Goal: Task Accomplishment & Management: Manage account settings

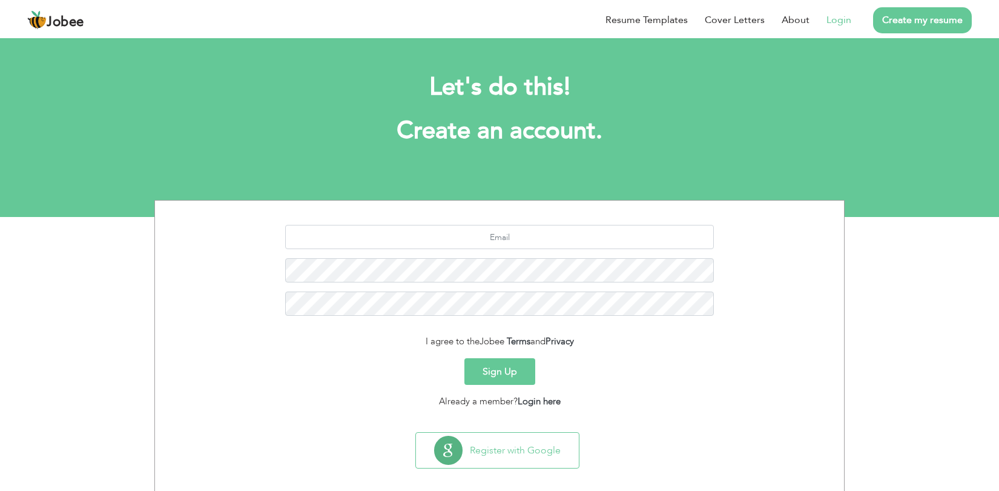
click at [834, 20] on link "Login" at bounding box center [839, 20] width 25 height 15
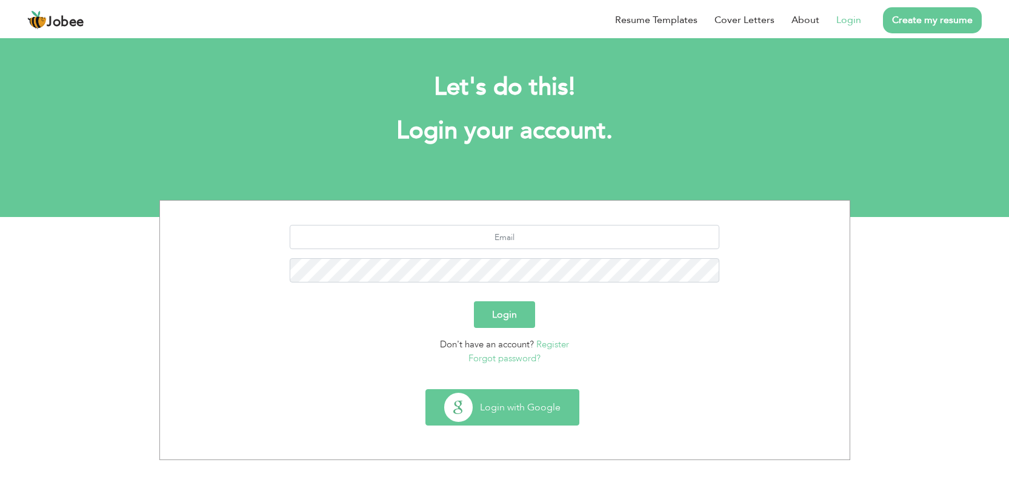
click at [546, 397] on button "Login with Google" at bounding box center [502, 406] width 153 height 35
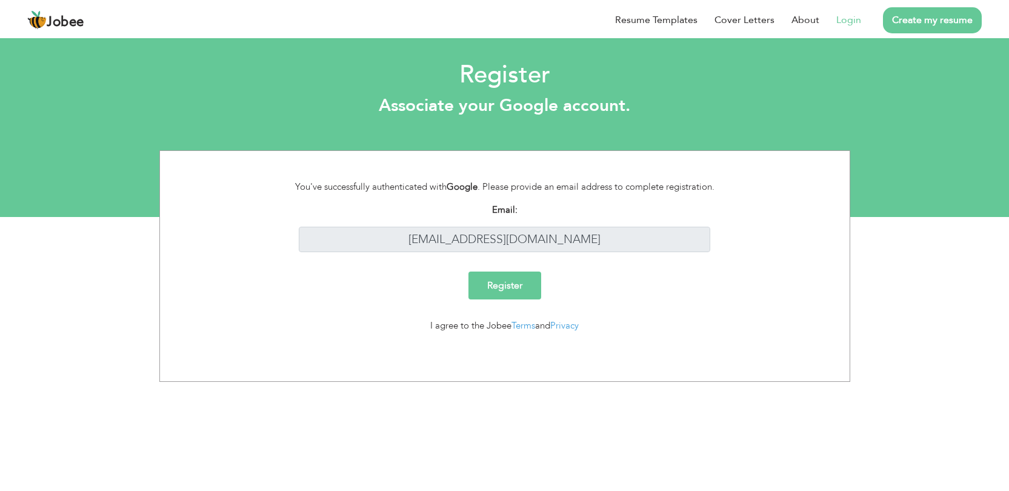
click at [845, 21] on link "Login" at bounding box center [848, 20] width 25 height 15
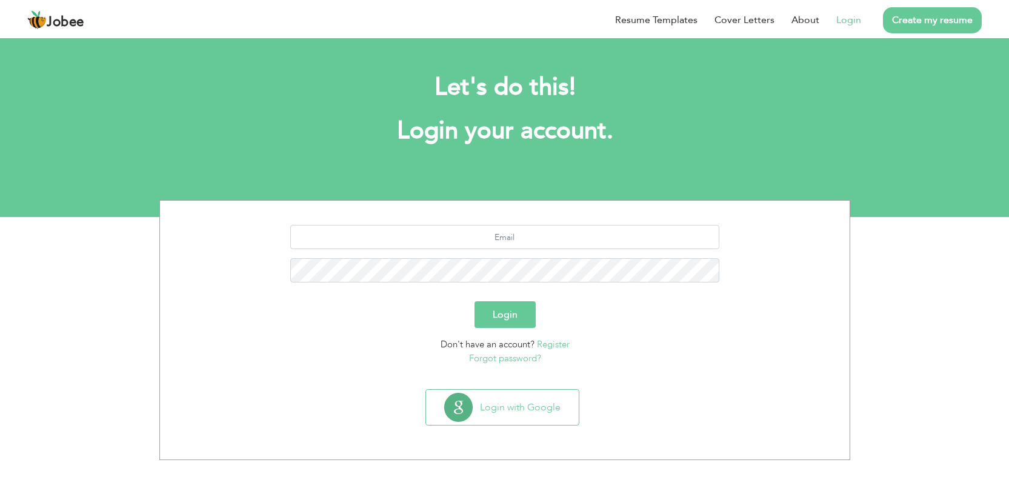
click at [527, 249] on div at bounding box center [504, 258] width 671 height 67
click at [531, 235] on input "text" at bounding box center [504, 237] width 429 height 24
type input "[EMAIL_ADDRESS][DOMAIN_NAME]"
click at [512, 321] on button "Login" at bounding box center [504, 314] width 61 height 27
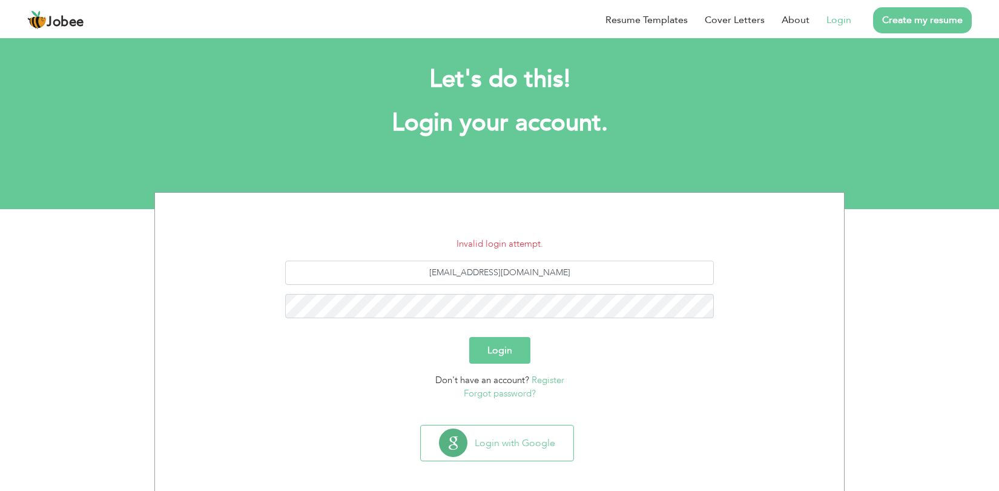
scroll to position [11, 0]
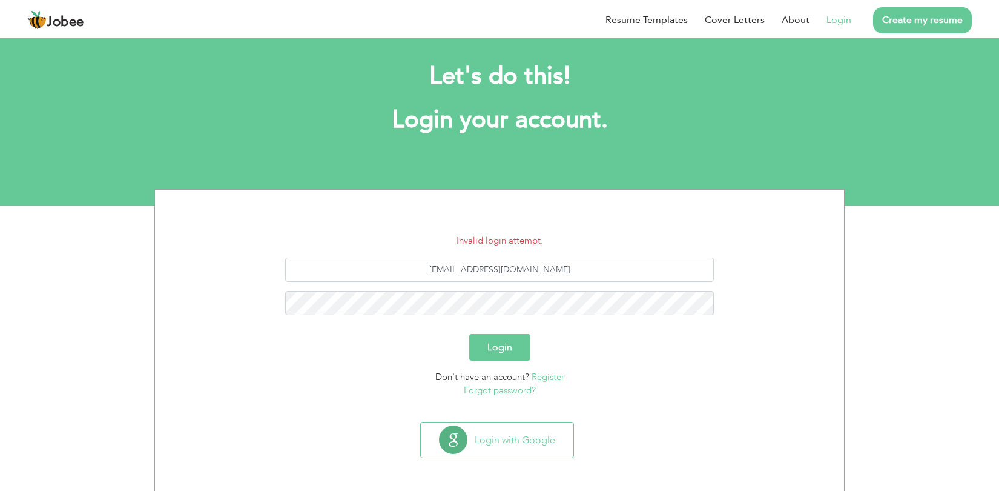
click at [491, 342] on button "Login" at bounding box center [499, 347] width 61 height 27
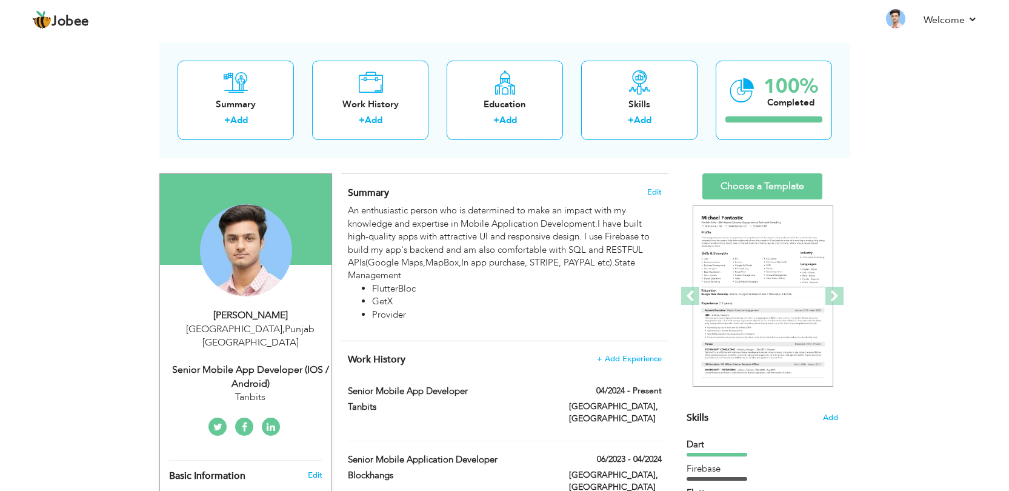
scroll to position [55, 0]
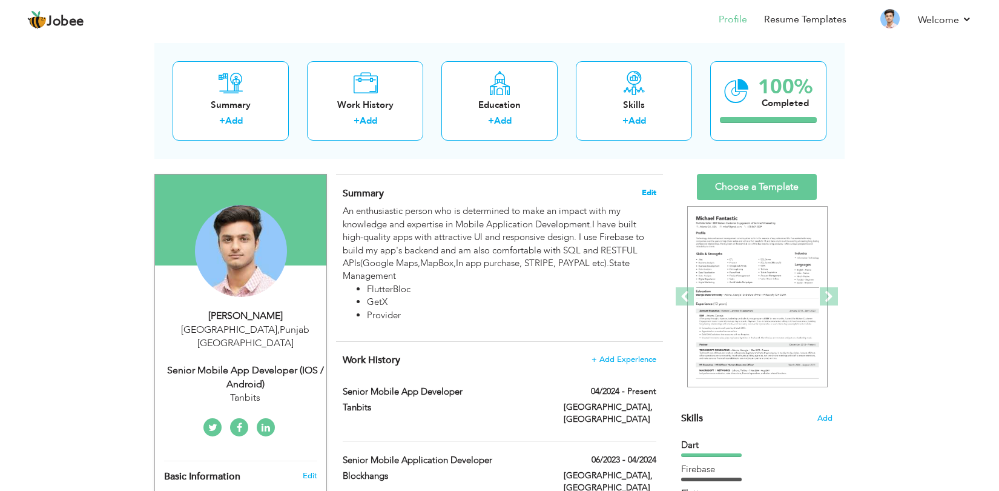
click at [646, 191] on span "Edit" at bounding box center [649, 192] width 15 height 8
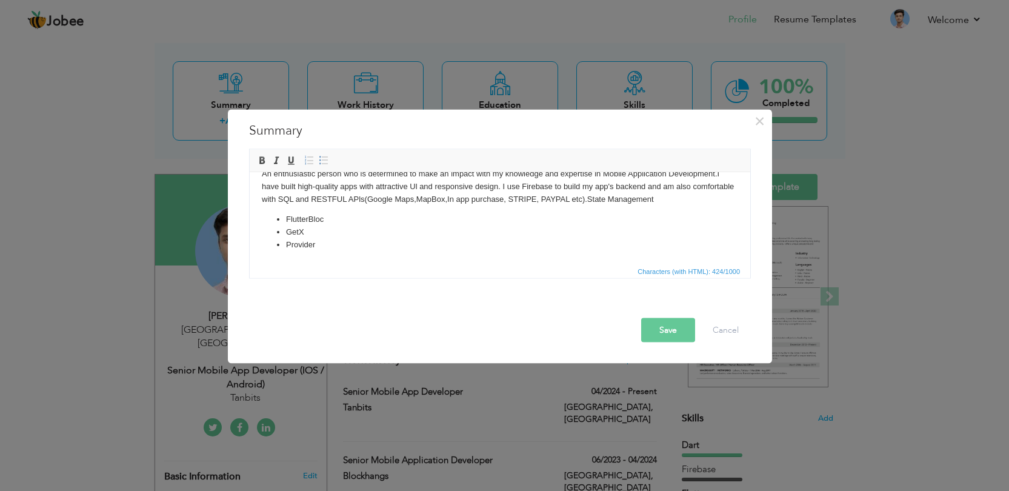
scroll to position [5, 0]
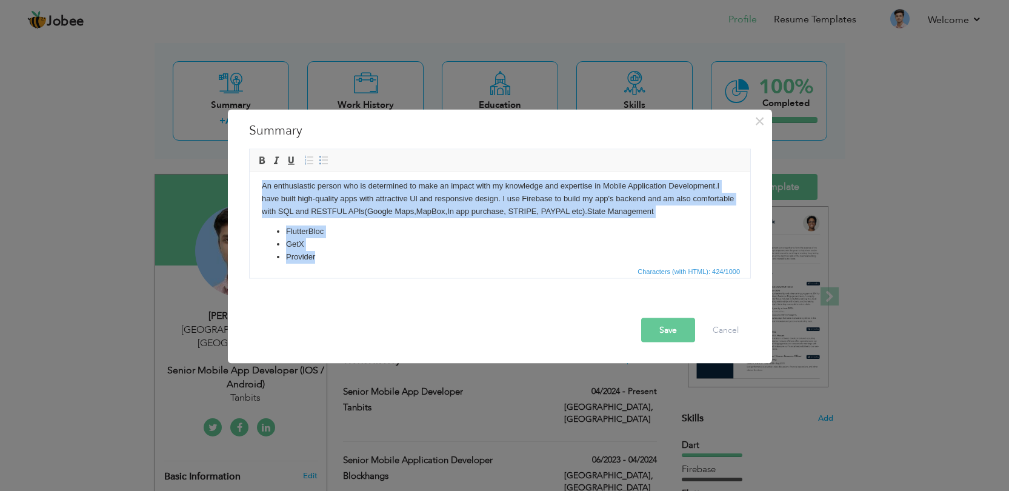
drag, startPoint x: 328, startPoint y: 258, endPoint x: 253, endPoint y: 186, distance: 104.1
click at [253, 186] on html "An enthusiastic person who is determined to make an impact with my knowledge an…" at bounding box center [500, 221] width 500 height 108
copy body "An enthusiastic person who is determined to make an impact with my knowledge an…"
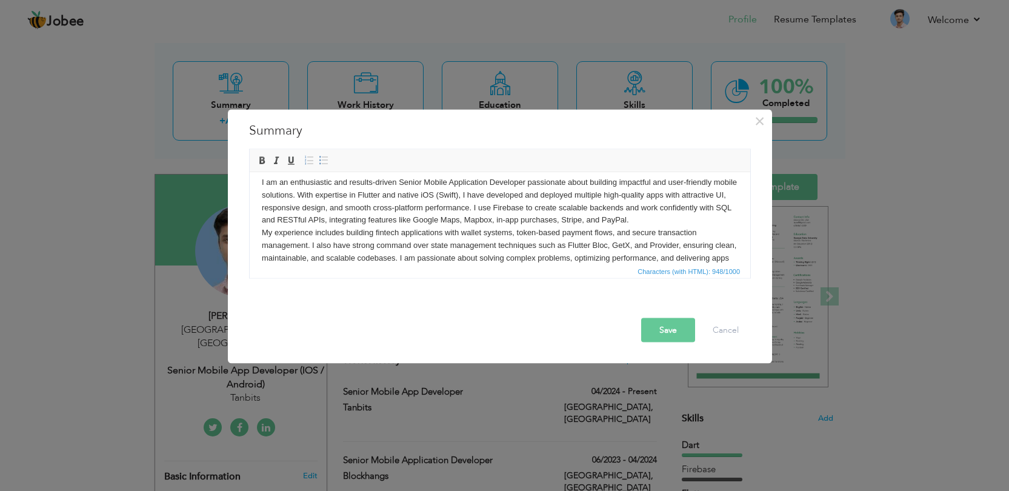
scroll to position [6, 0]
click at [666, 331] on button "Save" at bounding box center [668, 330] width 54 height 24
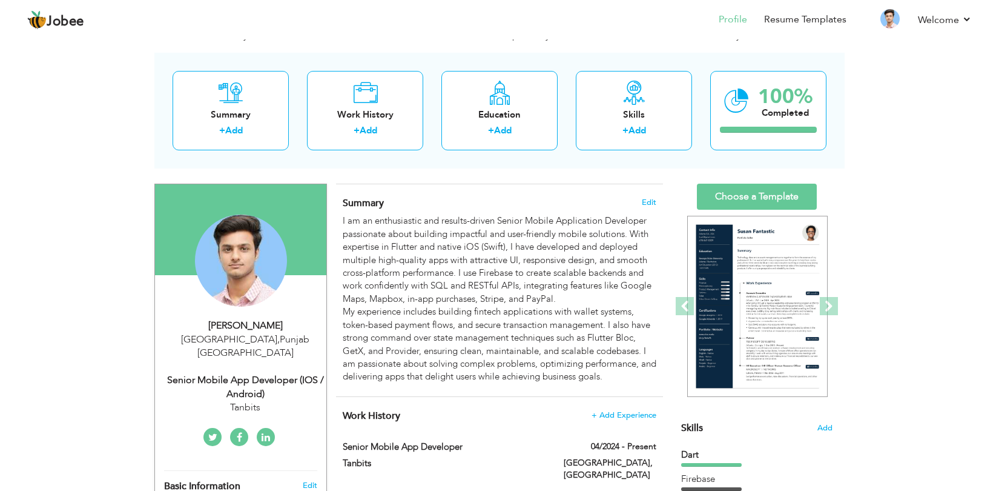
scroll to position [45, 0]
click at [790, 186] on link "Choose a Template" at bounding box center [757, 196] width 120 height 26
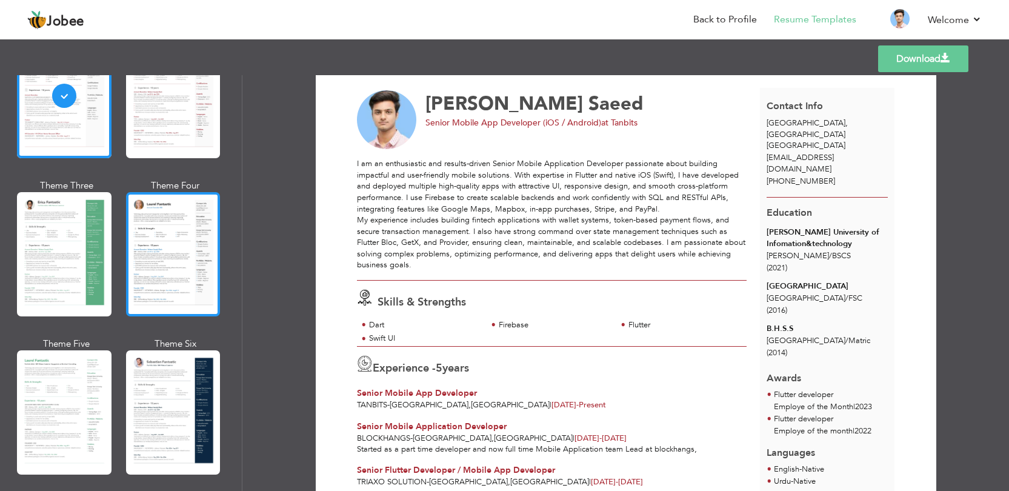
scroll to position [129, 0]
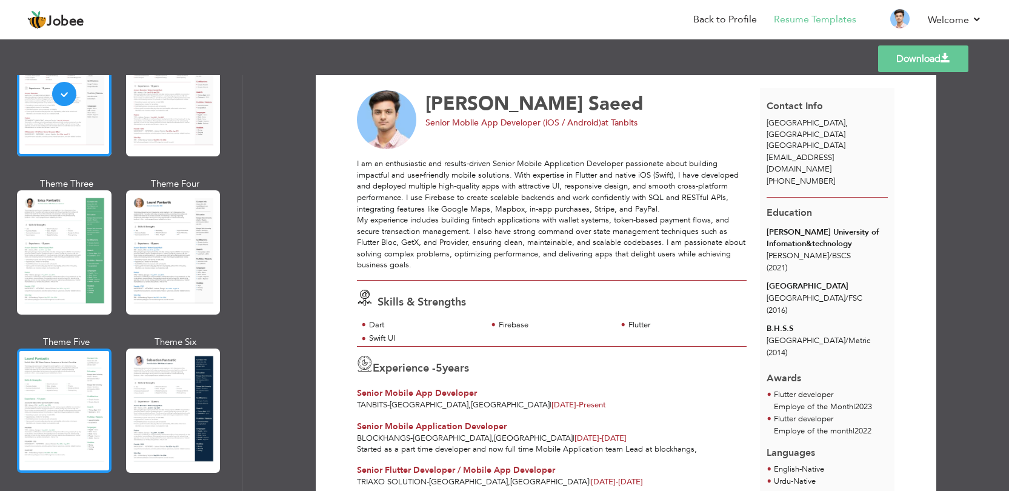
click at [101, 401] on div at bounding box center [64, 410] width 94 height 124
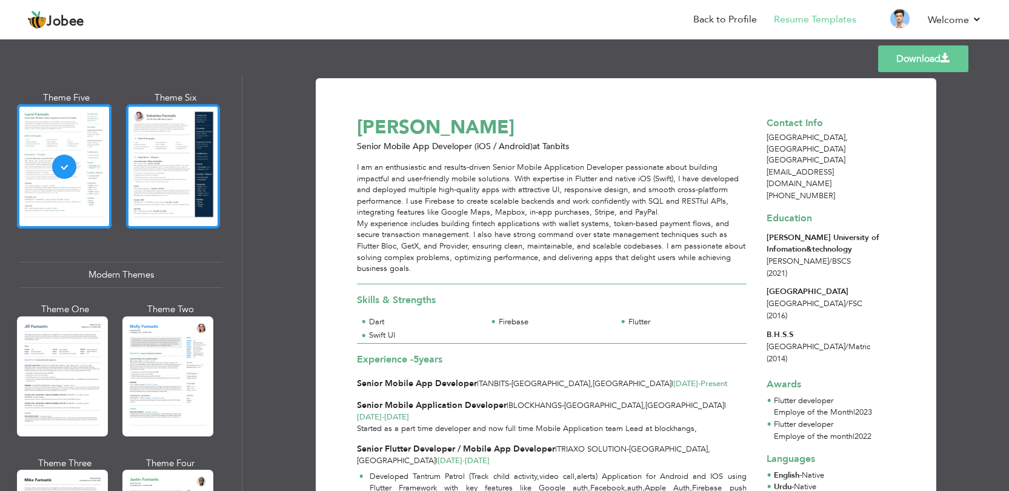
scroll to position [375, 0]
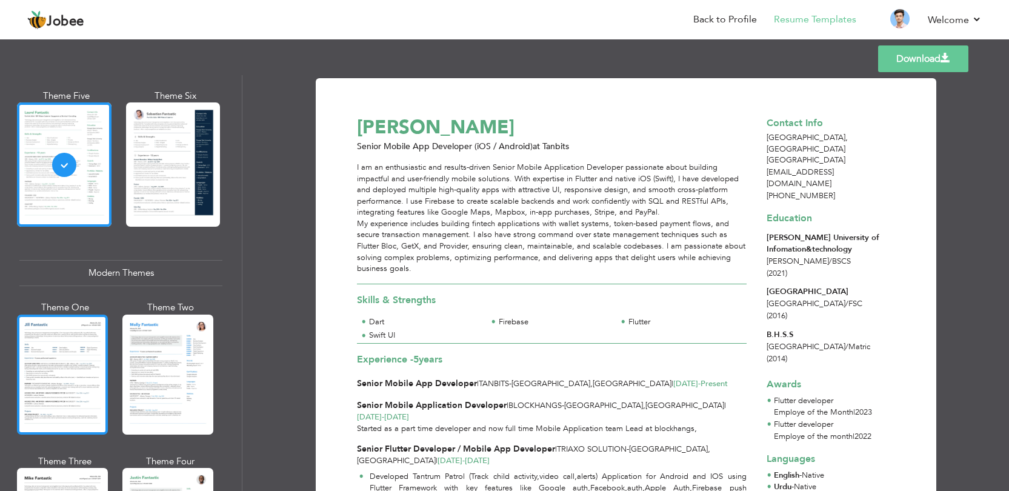
click at [85, 394] on div at bounding box center [62, 374] width 91 height 120
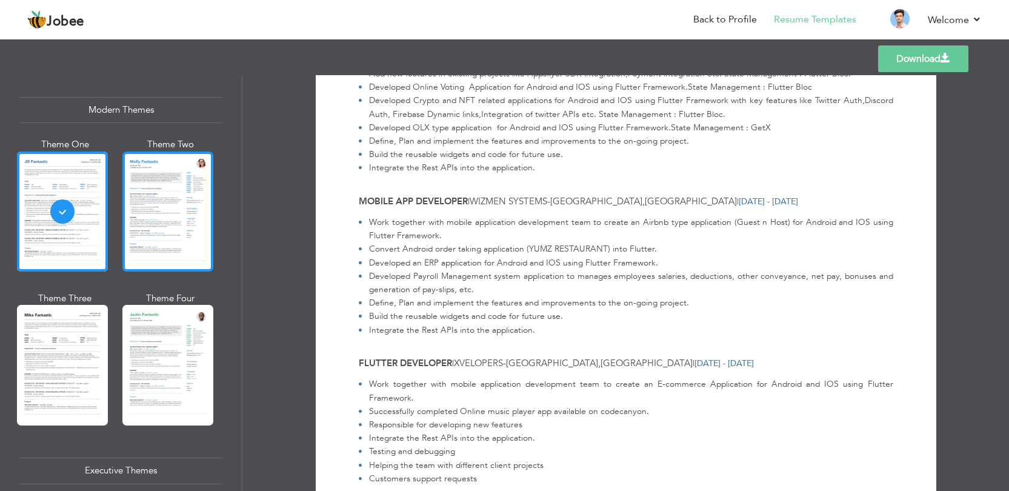
scroll to position [539, 0]
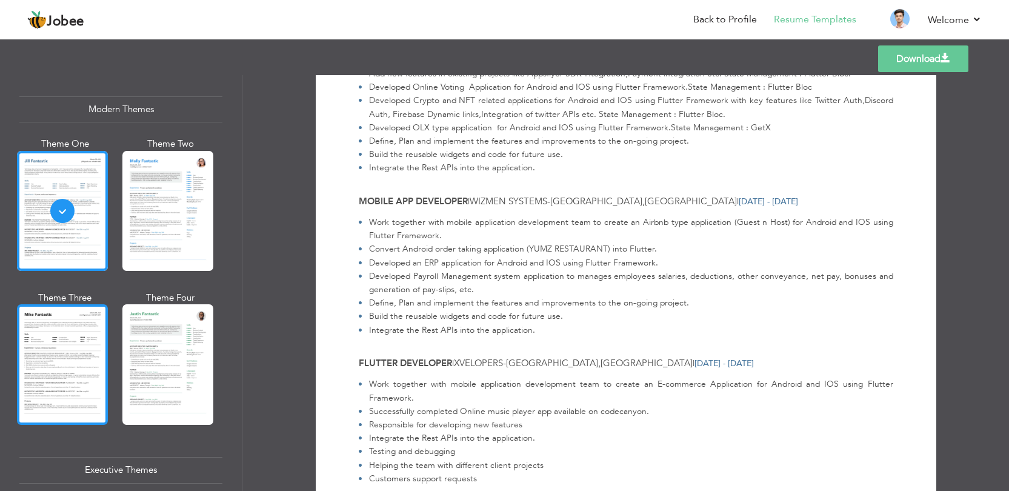
click at [38, 382] on div at bounding box center [62, 364] width 91 height 120
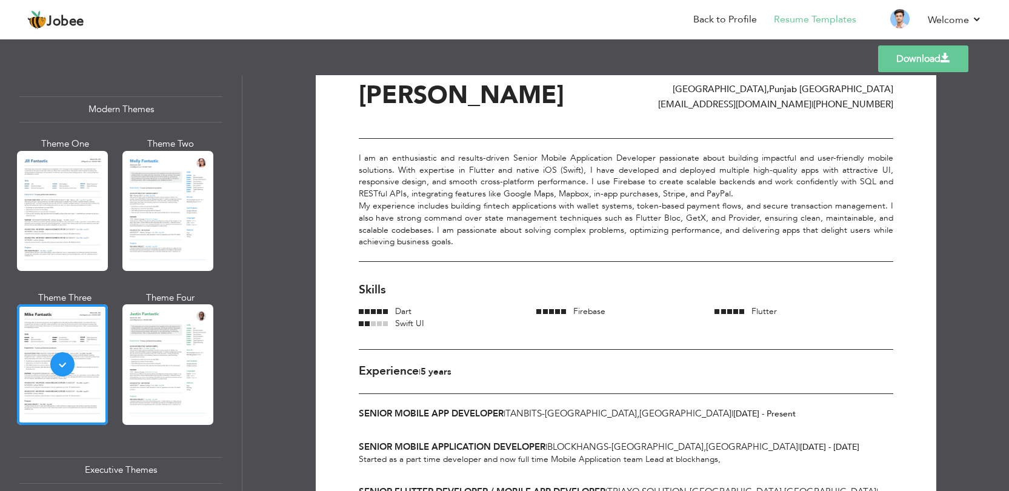
scroll to position [0, 0]
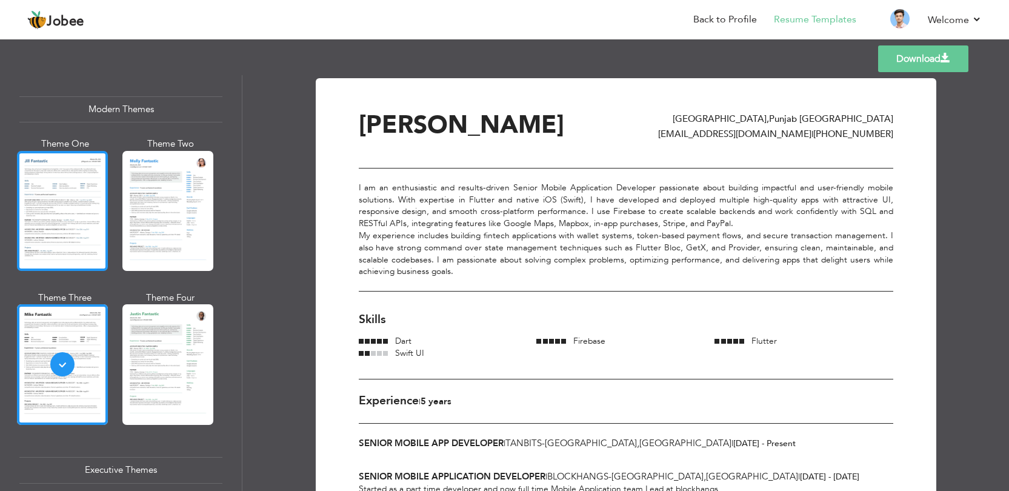
click at [90, 227] on div at bounding box center [62, 211] width 91 height 120
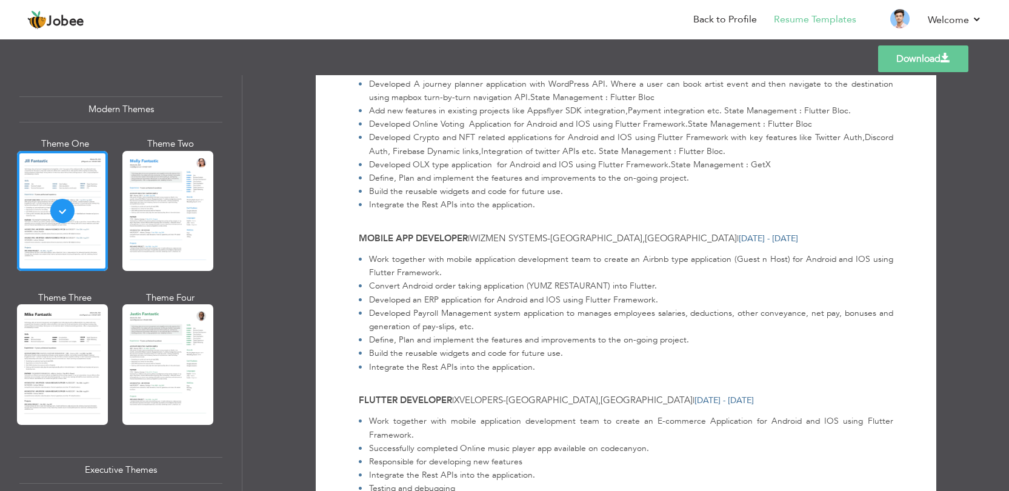
scroll to position [539, 0]
click at [85, 356] on div at bounding box center [62, 364] width 91 height 120
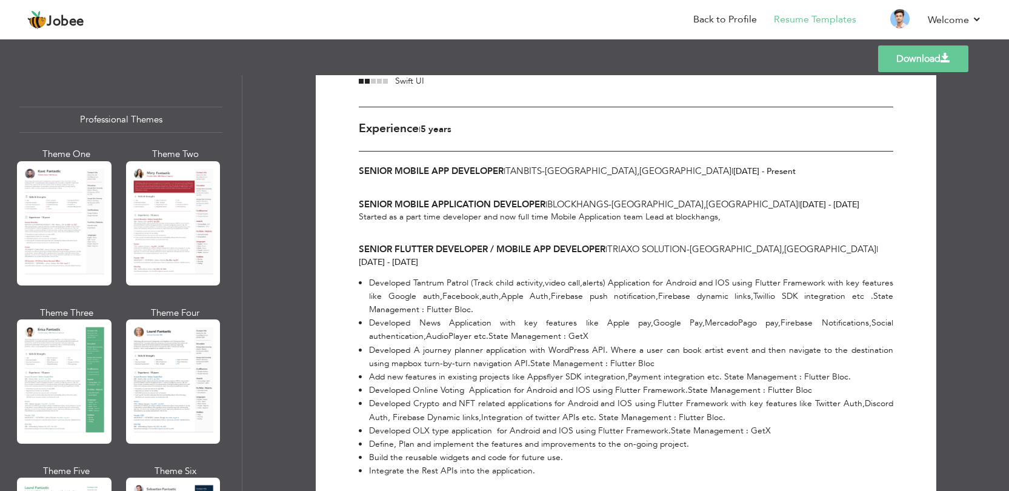
scroll to position [65, 0]
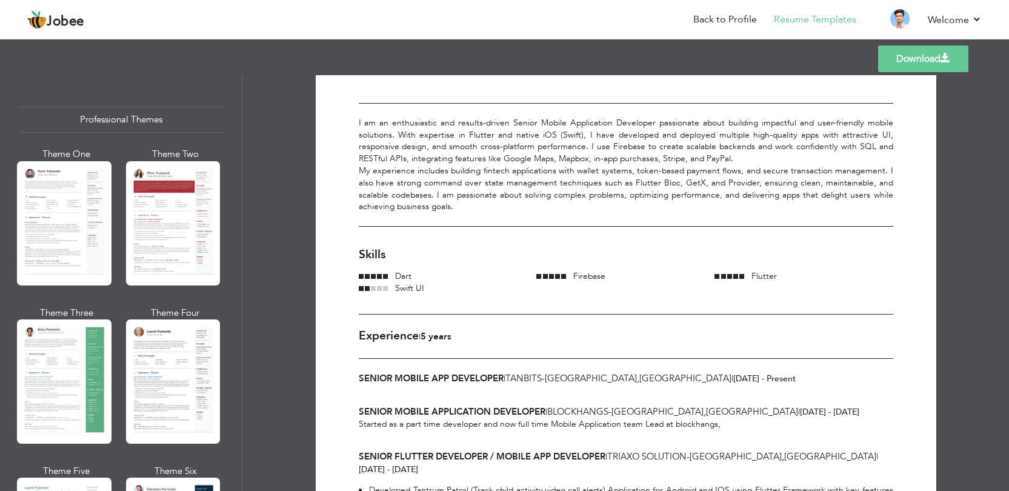
click at [907, 55] on link "Download" at bounding box center [923, 58] width 90 height 27
